Goal: Find specific page/section: Find specific page/section

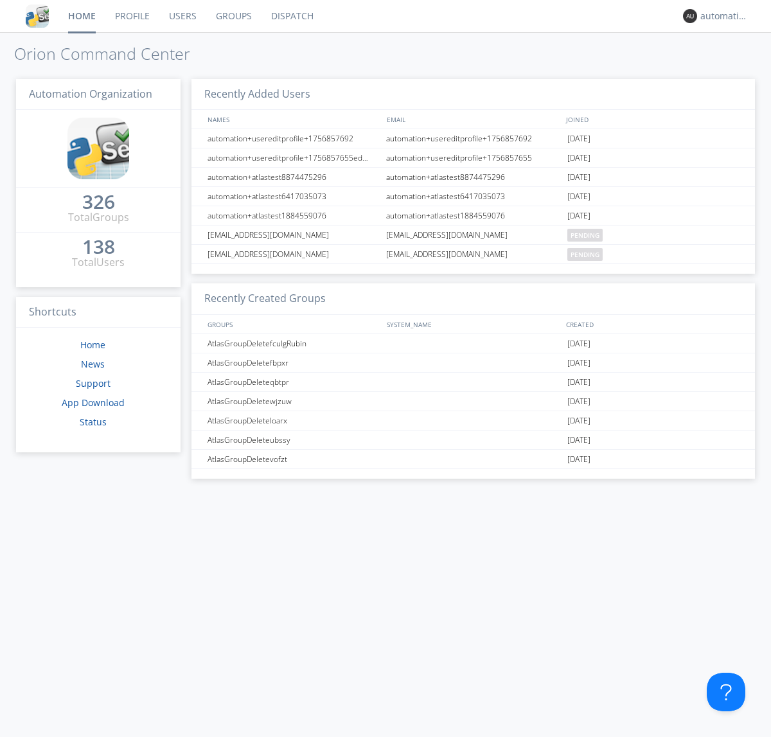
click at [291, 16] on link "Dispatch" at bounding box center [293, 16] width 62 height 32
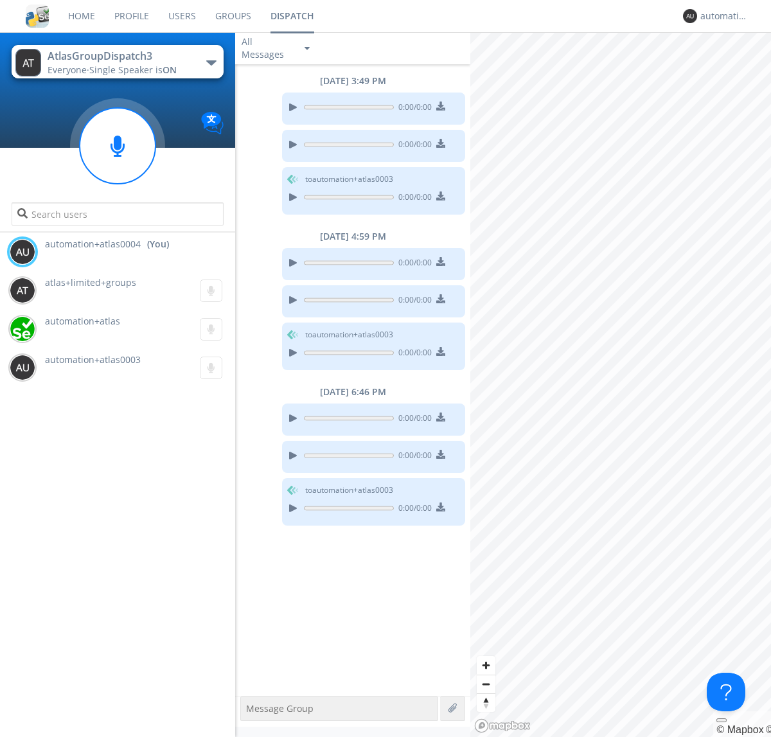
click at [211, 62] on div "button" at bounding box center [211, 62] width 10 height 5
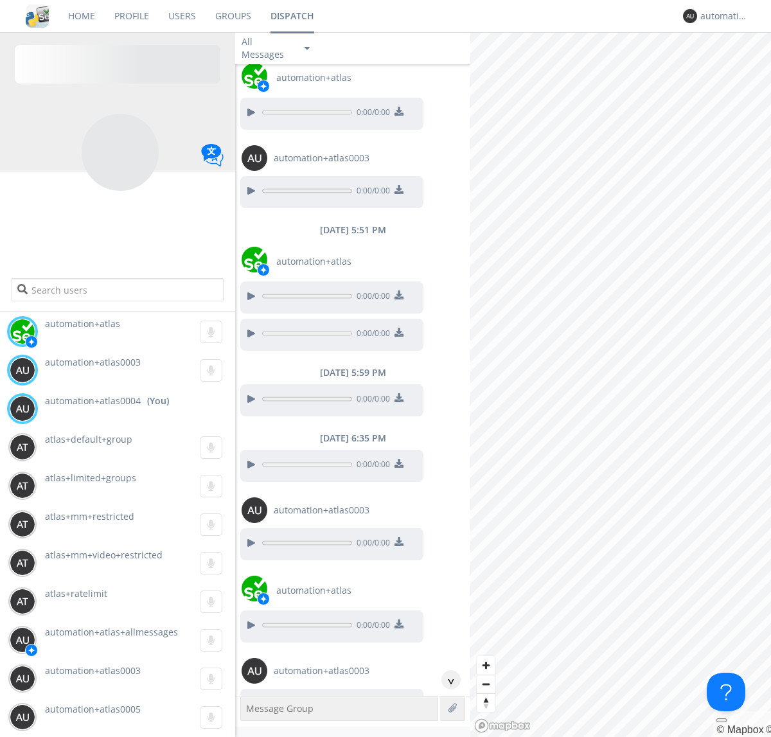
scroll to position [433, 0]
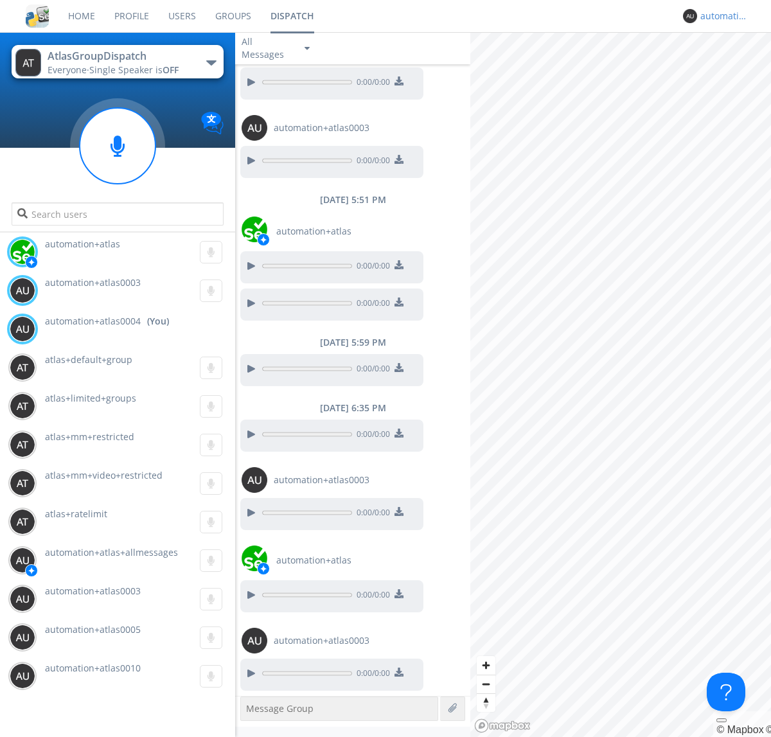
click at [721, 16] on div "automation+atlas0004" at bounding box center [725, 16] width 48 height 13
